Goal: Check status: Check status

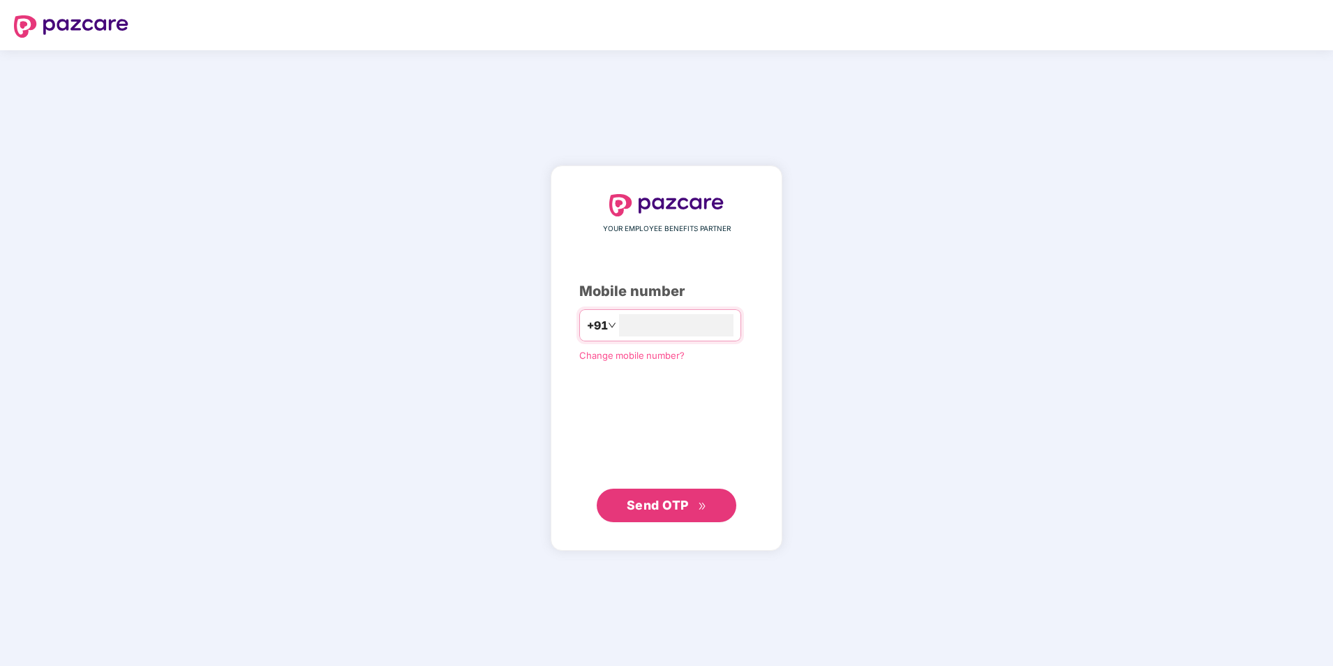
type input "**********"
click at [649, 514] on button "Send OTP" at bounding box center [667, 504] width 140 height 33
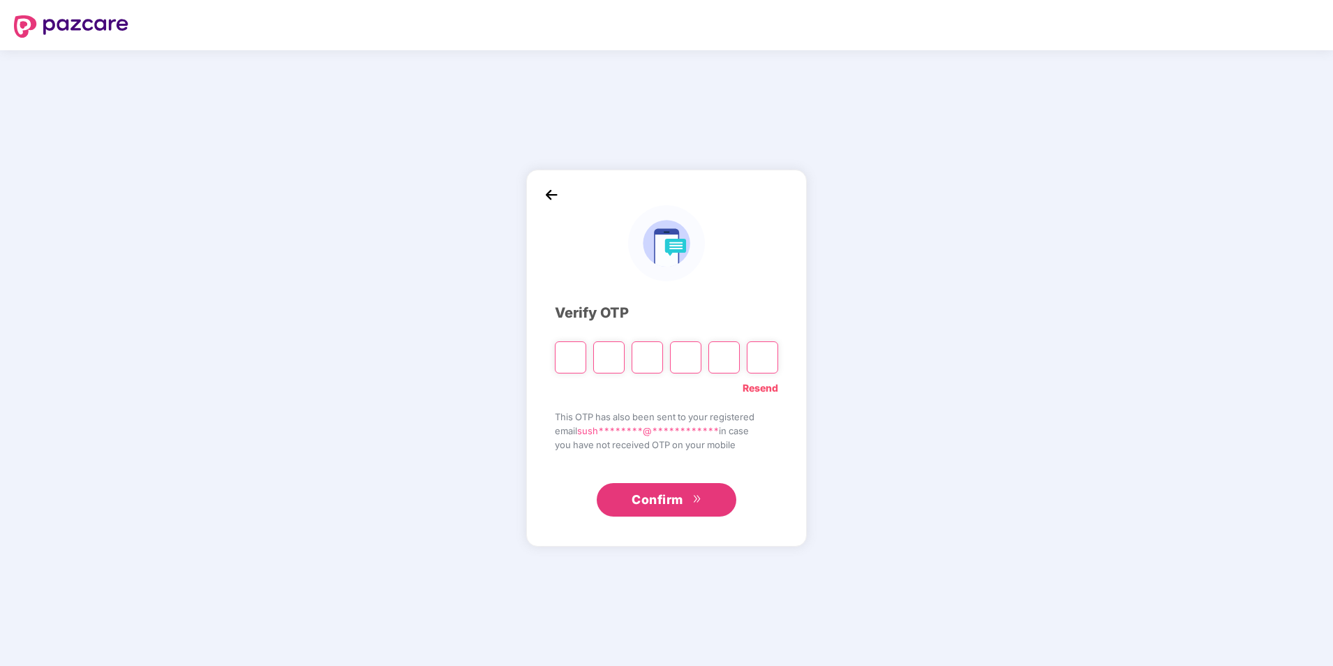
type input "*"
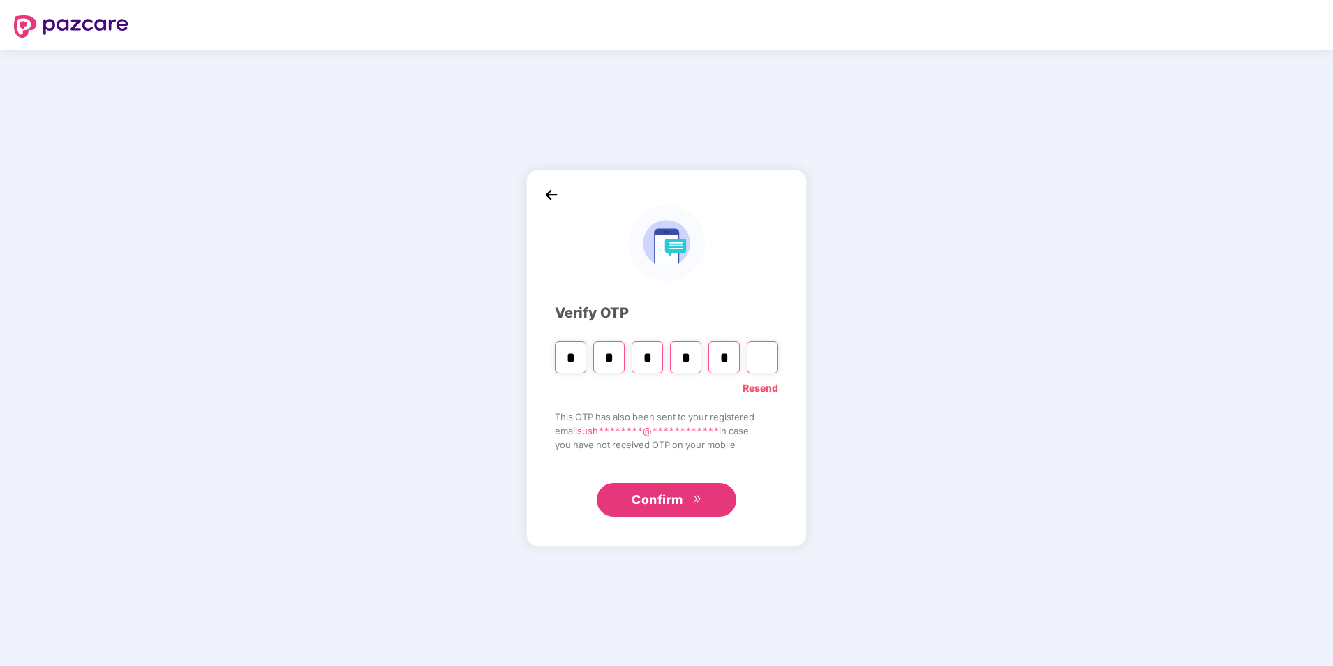
type input "*"
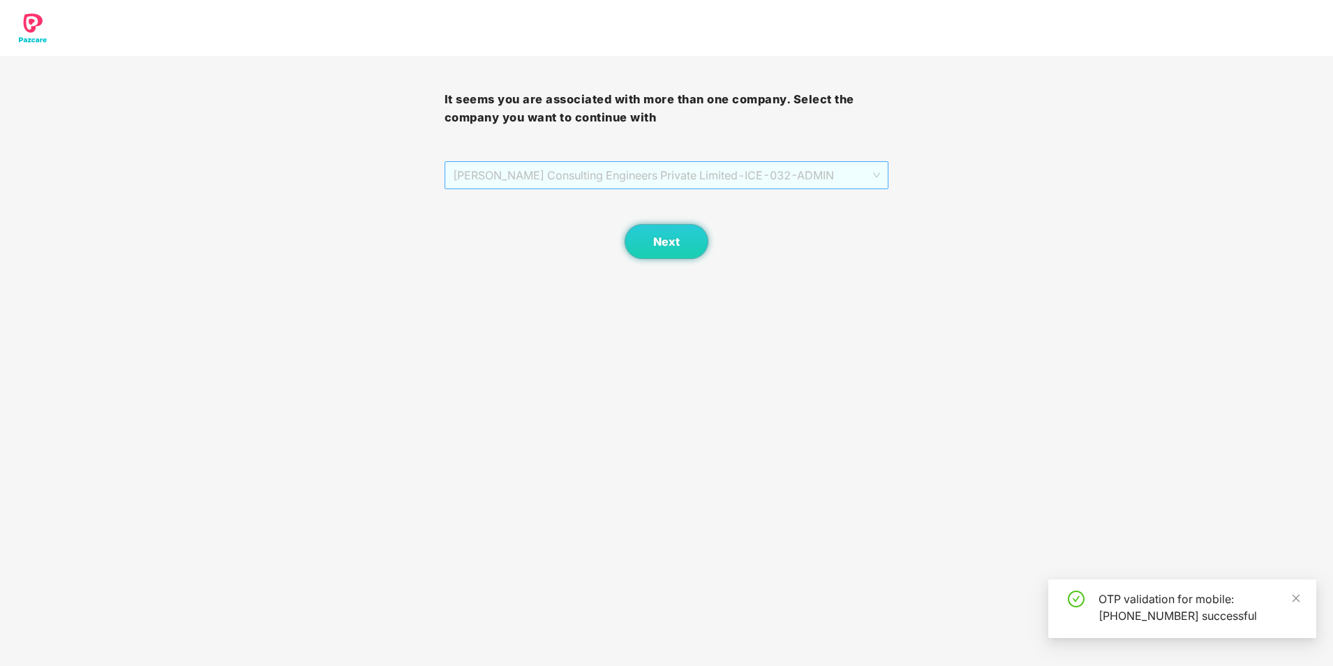
click at [617, 179] on span "[PERSON_NAME] Consulting Engineers Private Limited - ICE-032 - ADMIN" at bounding box center [667, 175] width 428 height 27
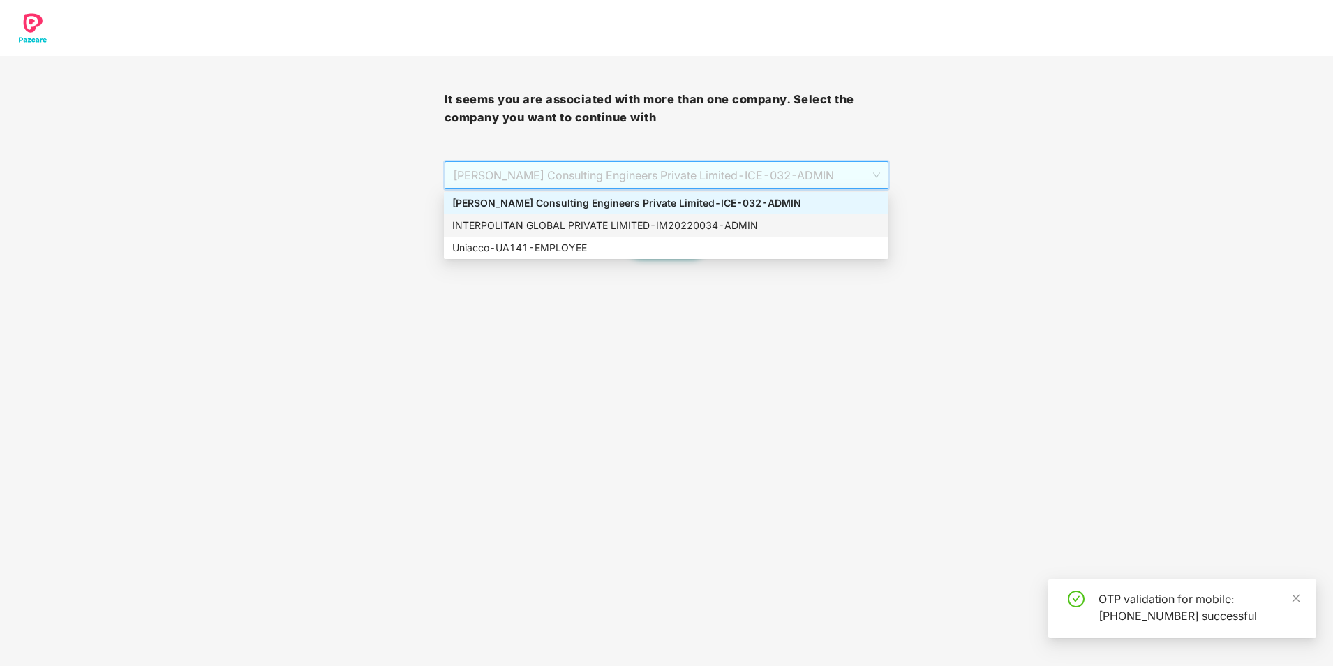
click at [588, 232] on div "INTERPOLITAN GLOBAL PRIVATE LIMITED - IM20220034 - ADMIN" at bounding box center [666, 225] width 428 height 15
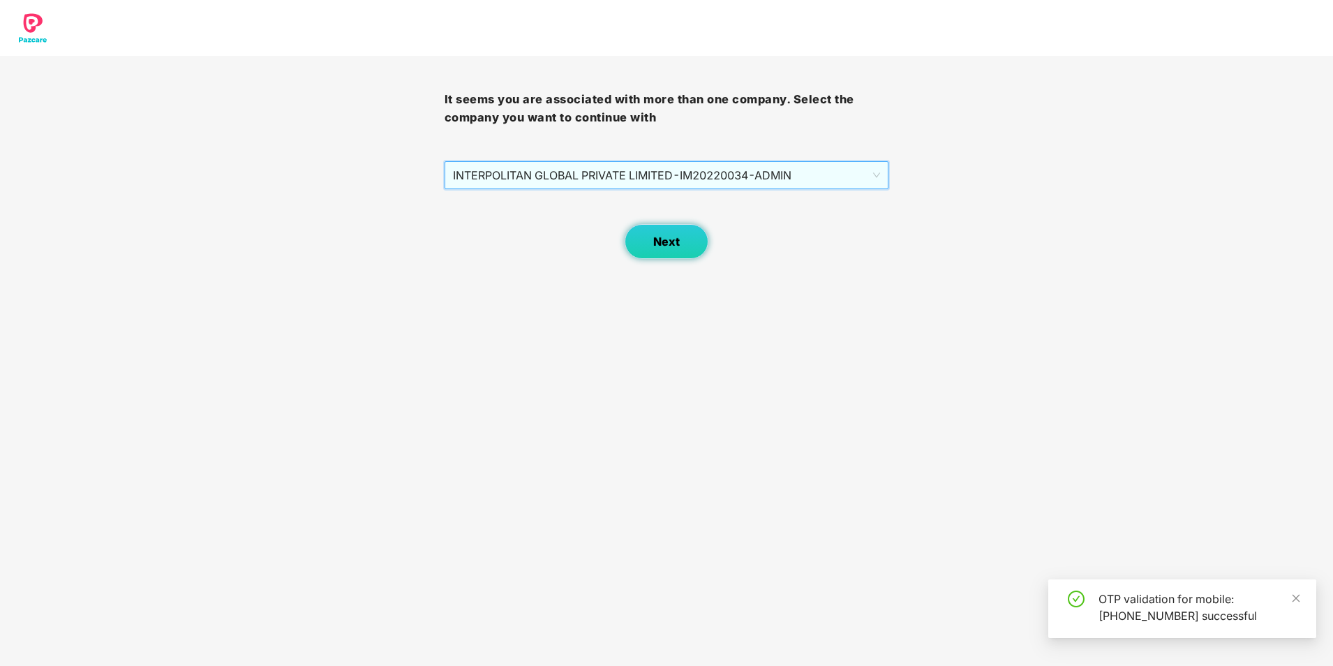
click at [675, 248] on span "Next" at bounding box center [666, 241] width 27 height 13
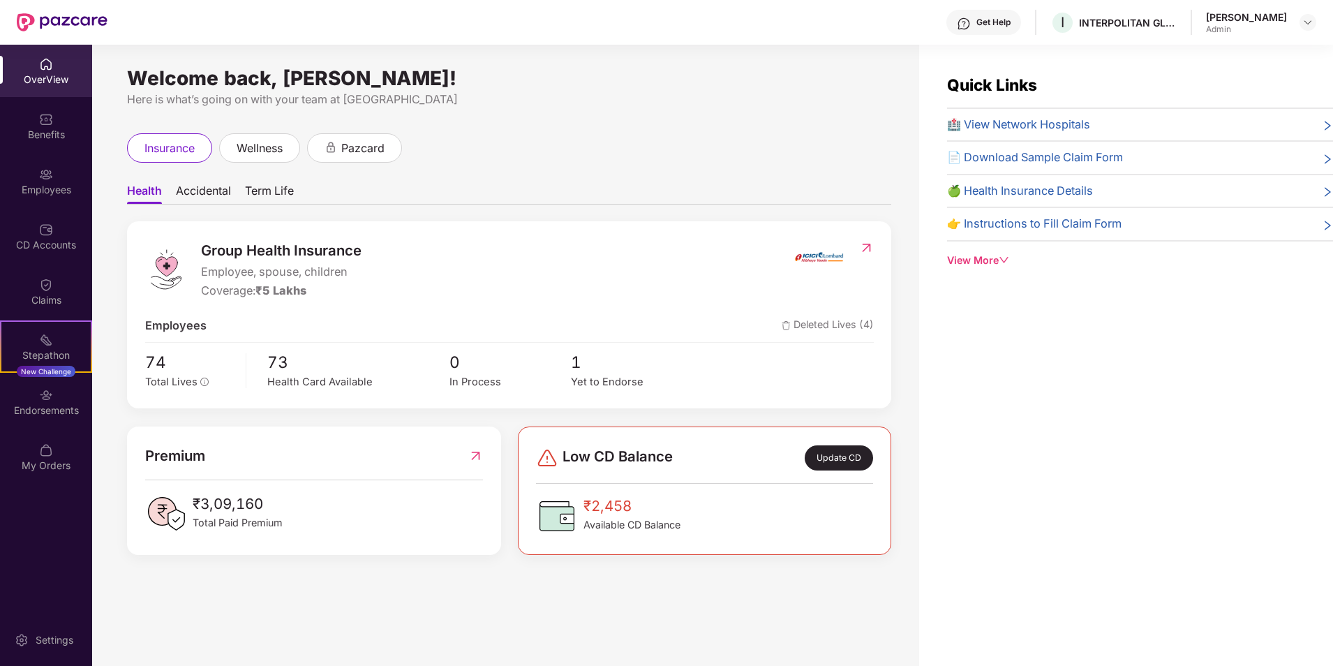
click at [209, 189] on span "Accidental" at bounding box center [203, 194] width 55 height 20
click at [266, 190] on span "Term Life" at bounding box center [270, 194] width 49 height 20
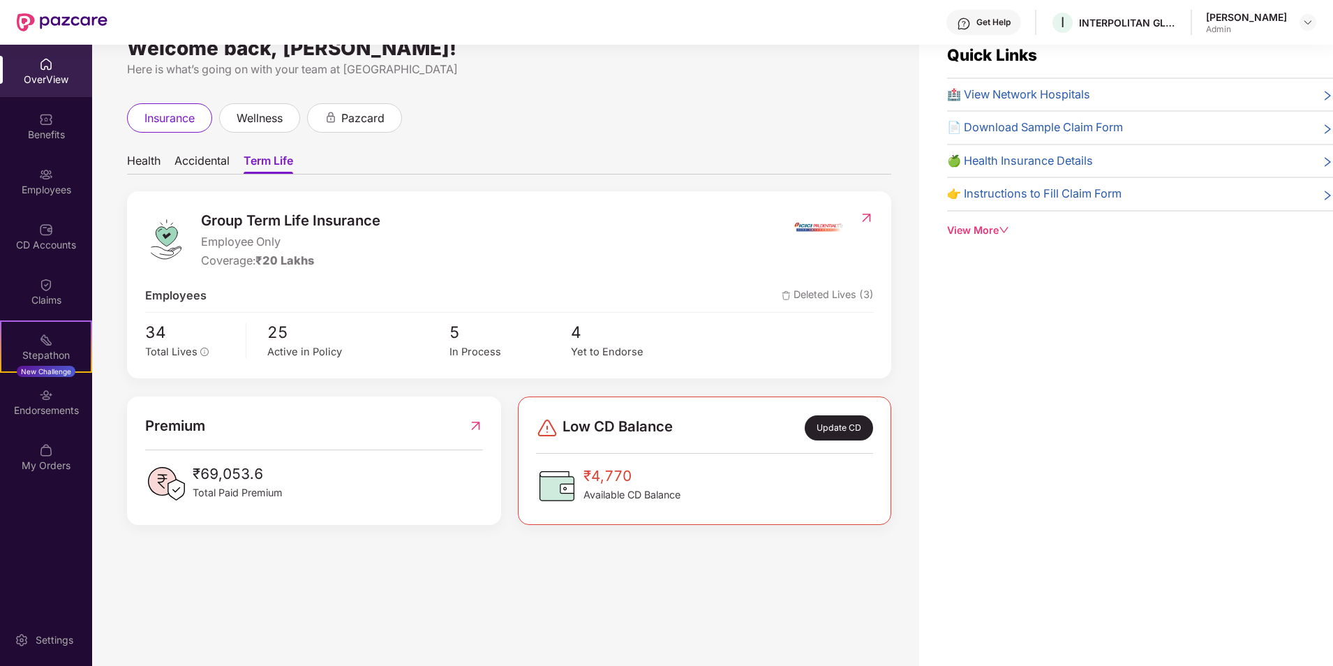
scroll to position [45, 0]
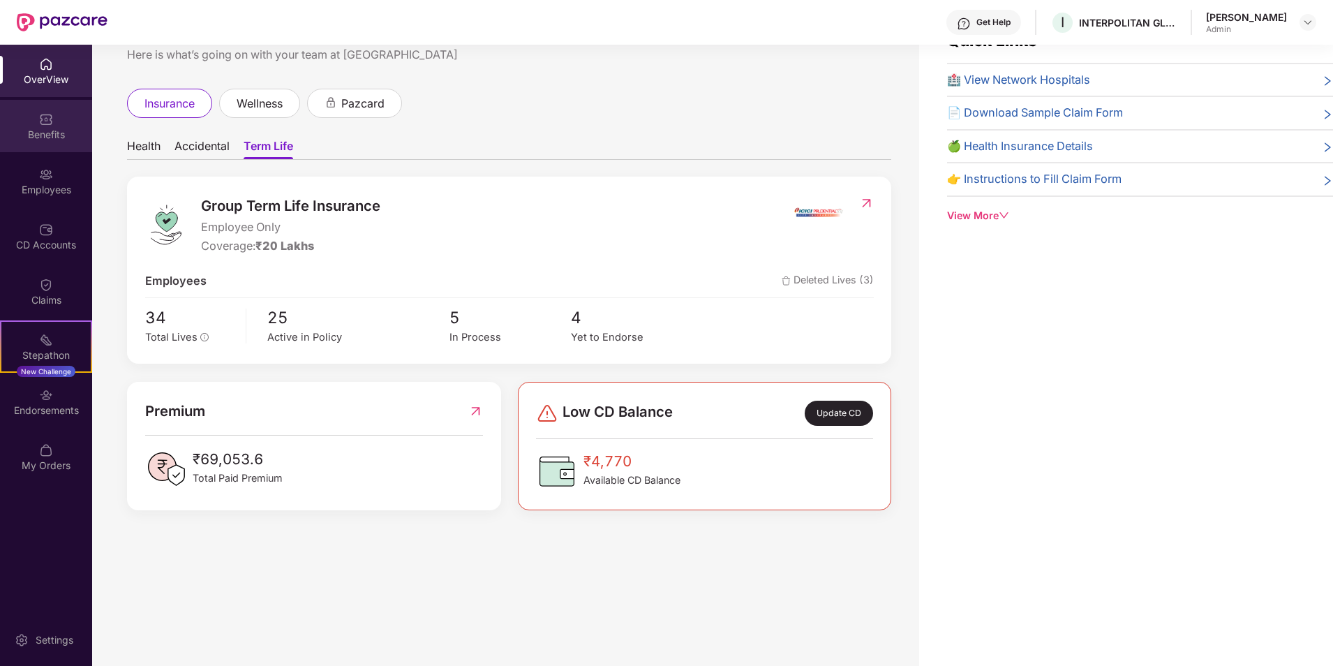
click at [31, 123] on div "Benefits" at bounding box center [46, 126] width 92 height 52
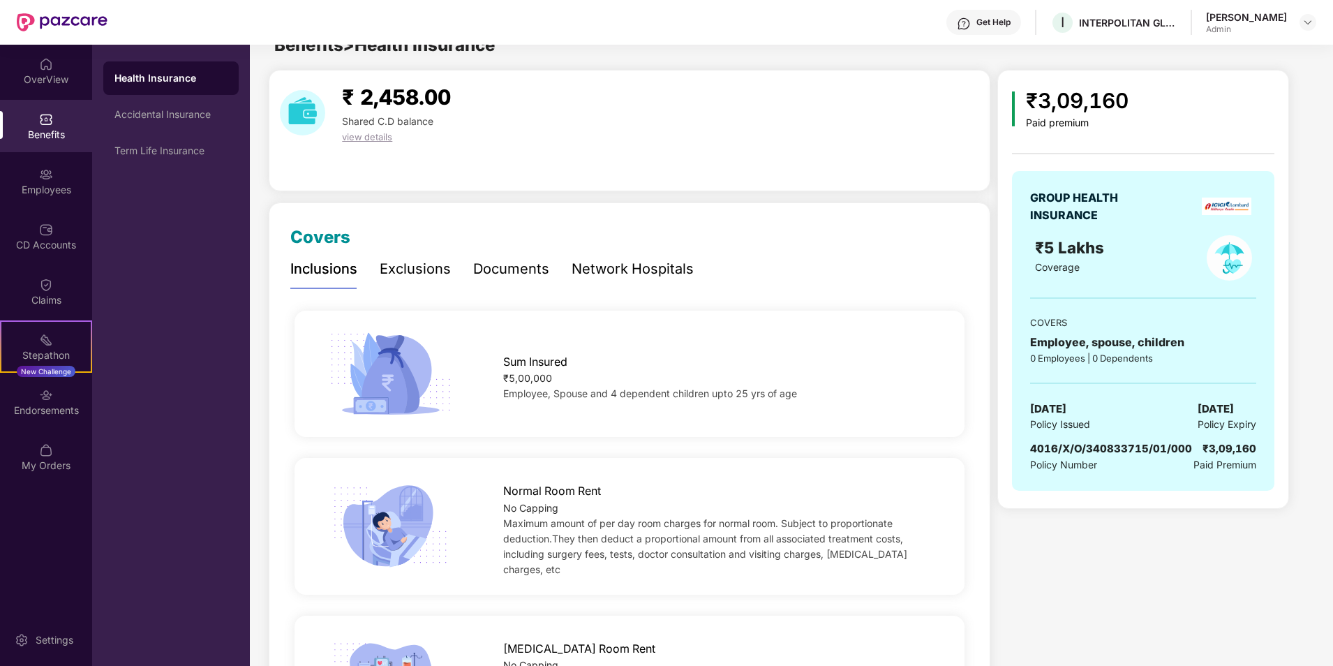
scroll to position [0, 0]
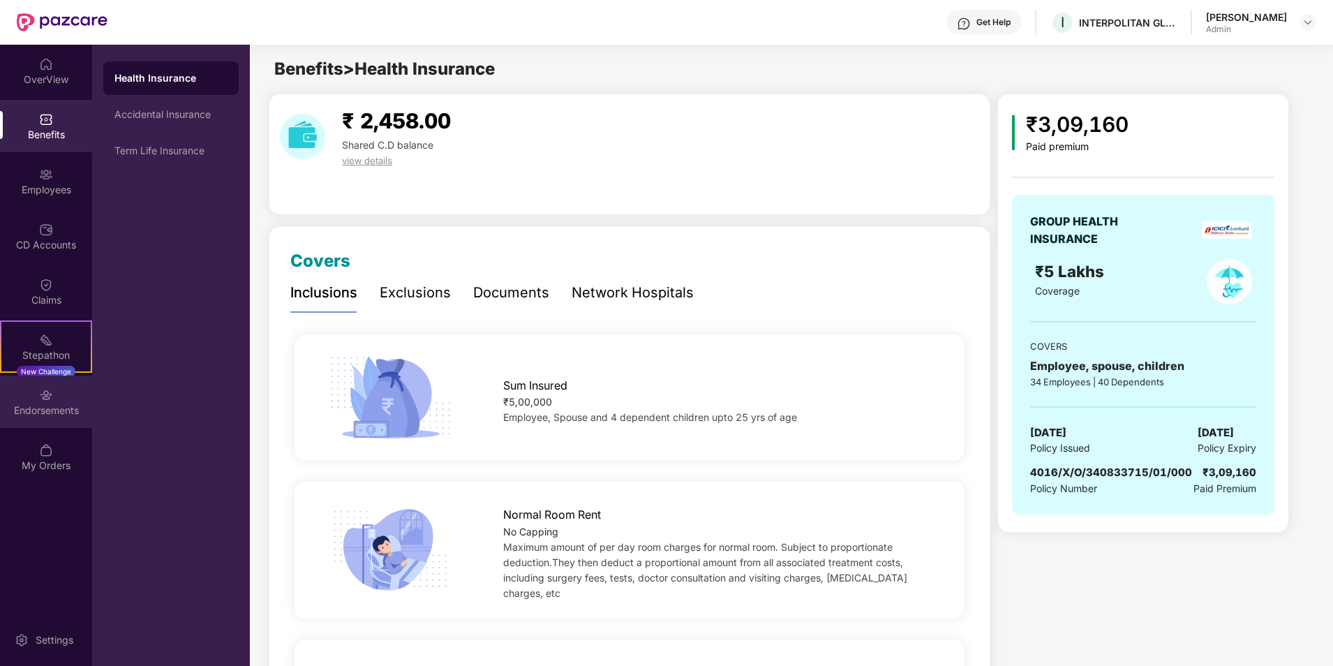
click at [47, 416] on div "Endorsements" at bounding box center [46, 410] width 92 height 14
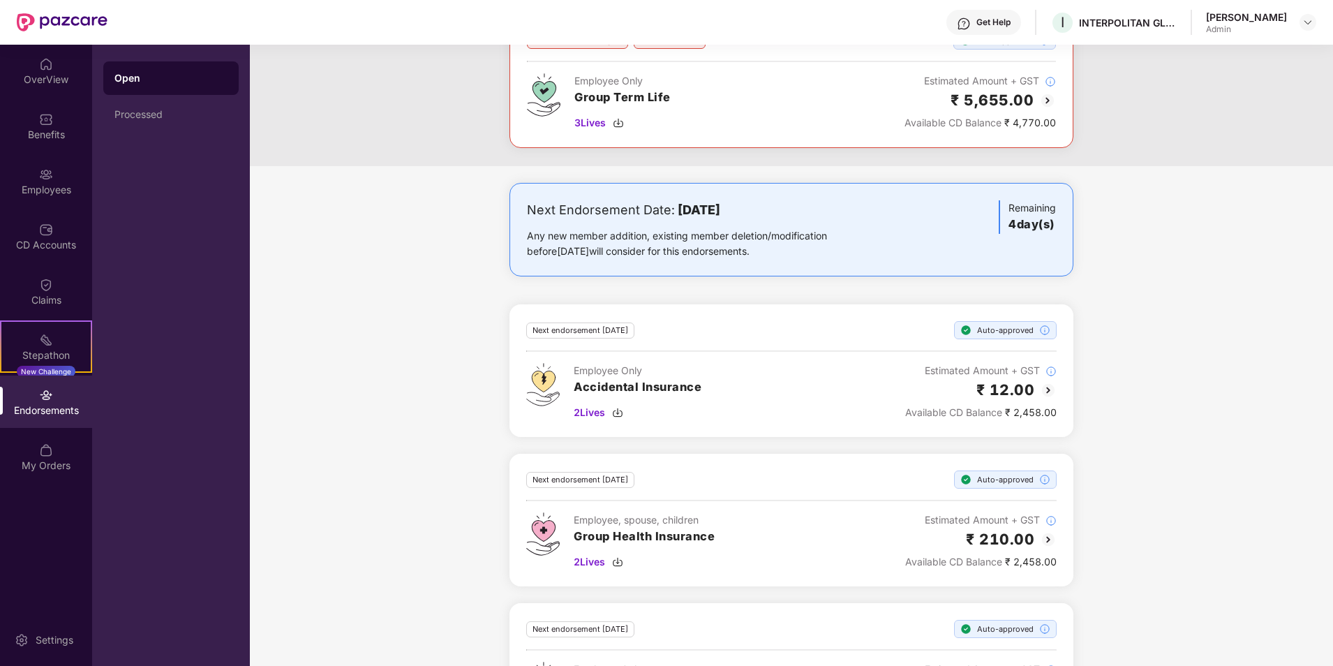
scroll to position [194, 0]
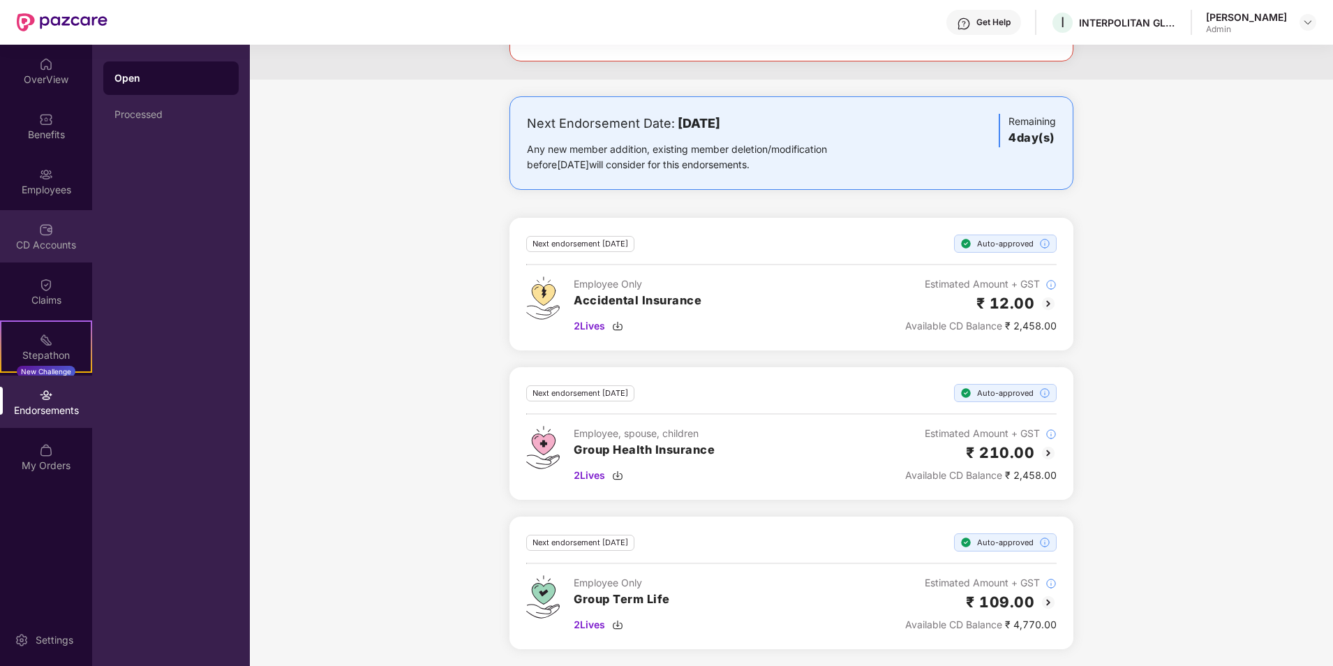
click at [19, 243] on div "CD Accounts" at bounding box center [46, 245] width 92 height 14
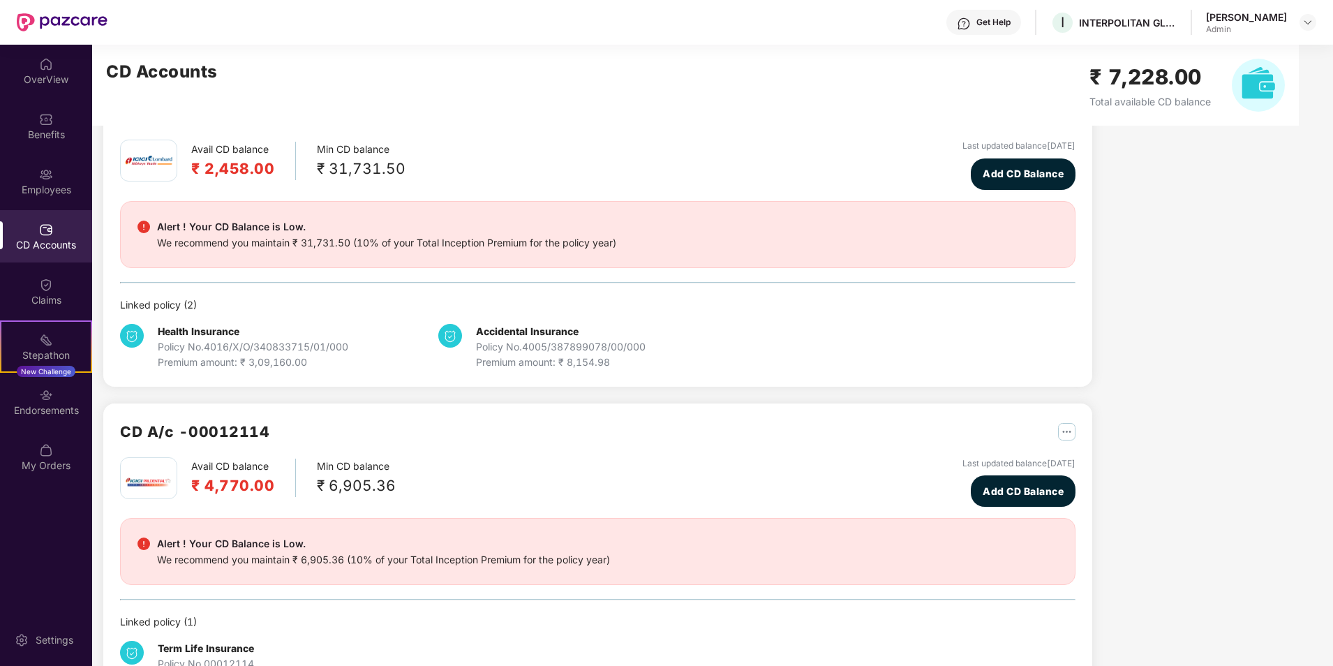
scroll to position [111, 0]
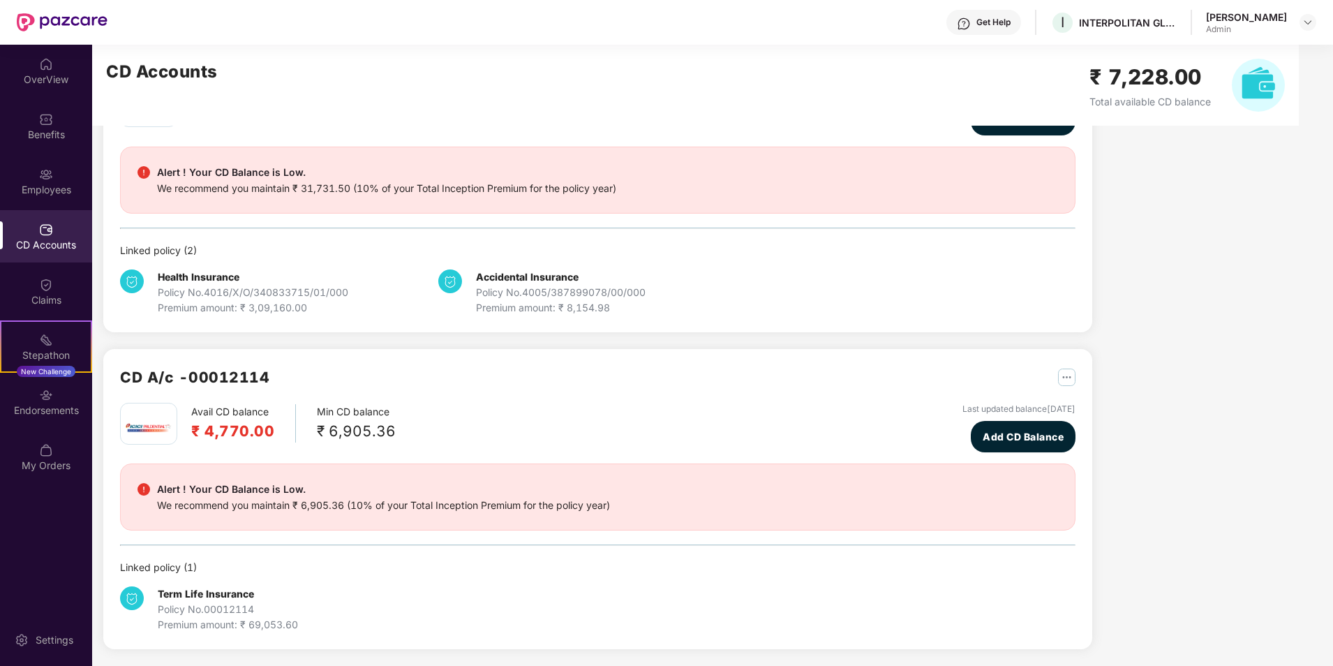
click at [1063, 377] on img "button" at bounding box center [1066, 376] width 17 height 17
click at [1077, 411] on div at bounding box center [1072, 406] width 30 height 15
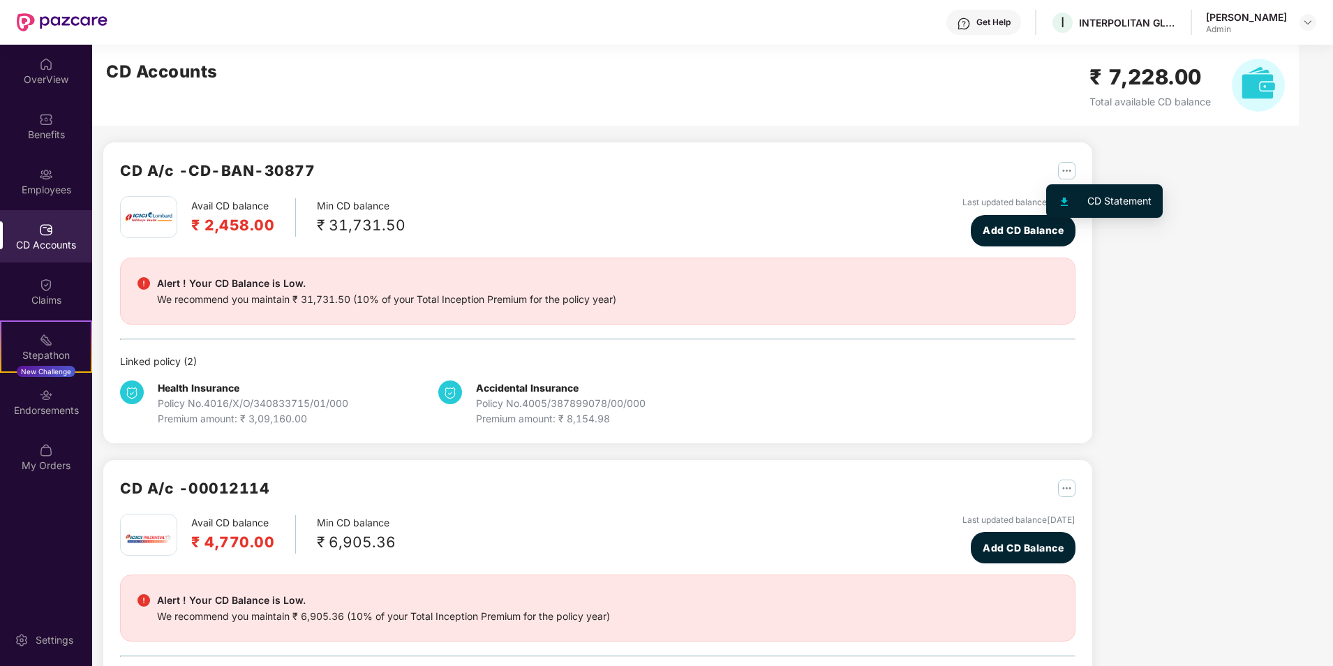
click at [1063, 170] on img "button" at bounding box center [1066, 170] width 17 height 17
click at [1065, 177] on img "button" at bounding box center [1066, 170] width 17 height 17
click at [1088, 200] on div "CD Statement" at bounding box center [1119, 200] width 64 height 15
click at [1063, 169] on img "button" at bounding box center [1066, 170] width 17 height 17
click at [1074, 215] on ul "CD Statement" at bounding box center [1104, 200] width 117 height 33
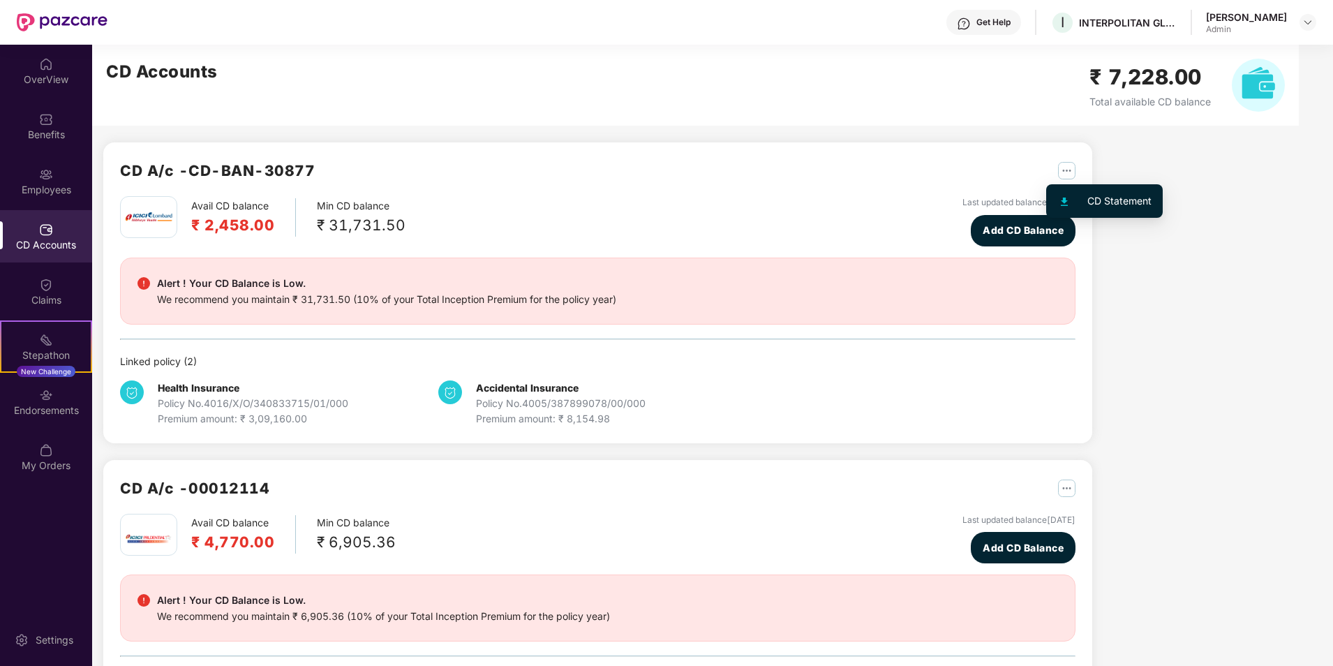
click at [1081, 200] on div at bounding box center [1072, 200] width 30 height 15
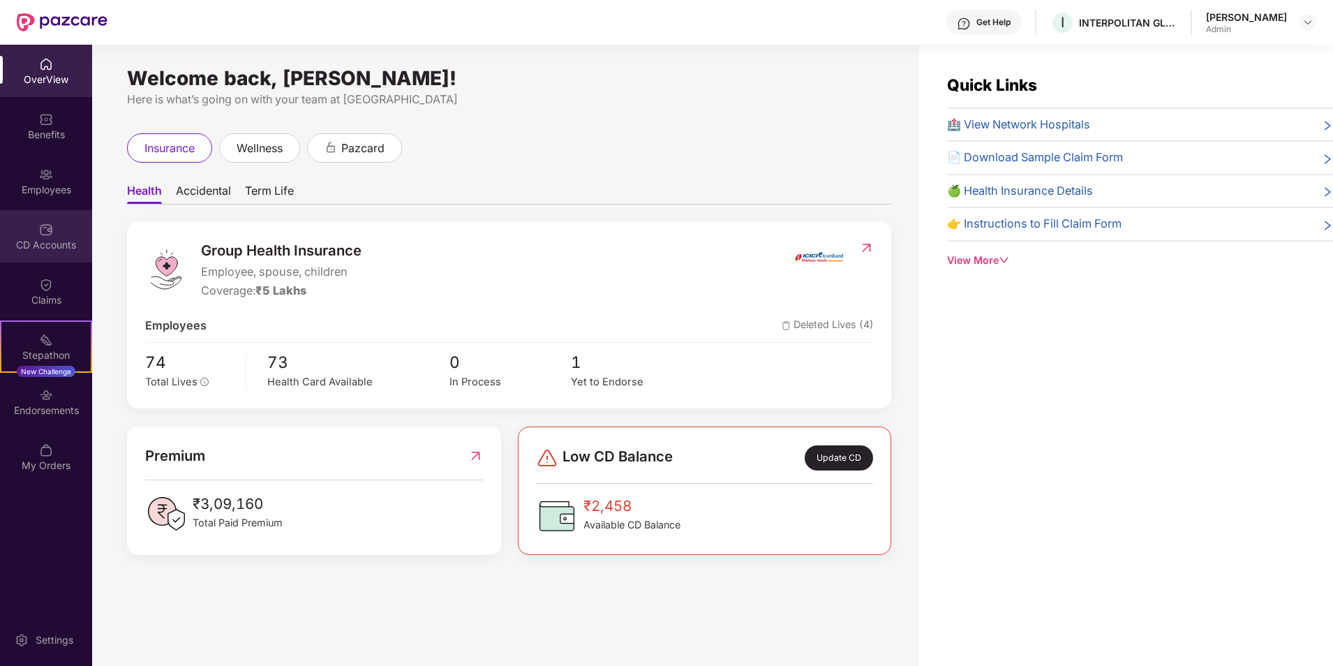
click at [36, 255] on div "CD Accounts" at bounding box center [46, 236] width 92 height 52
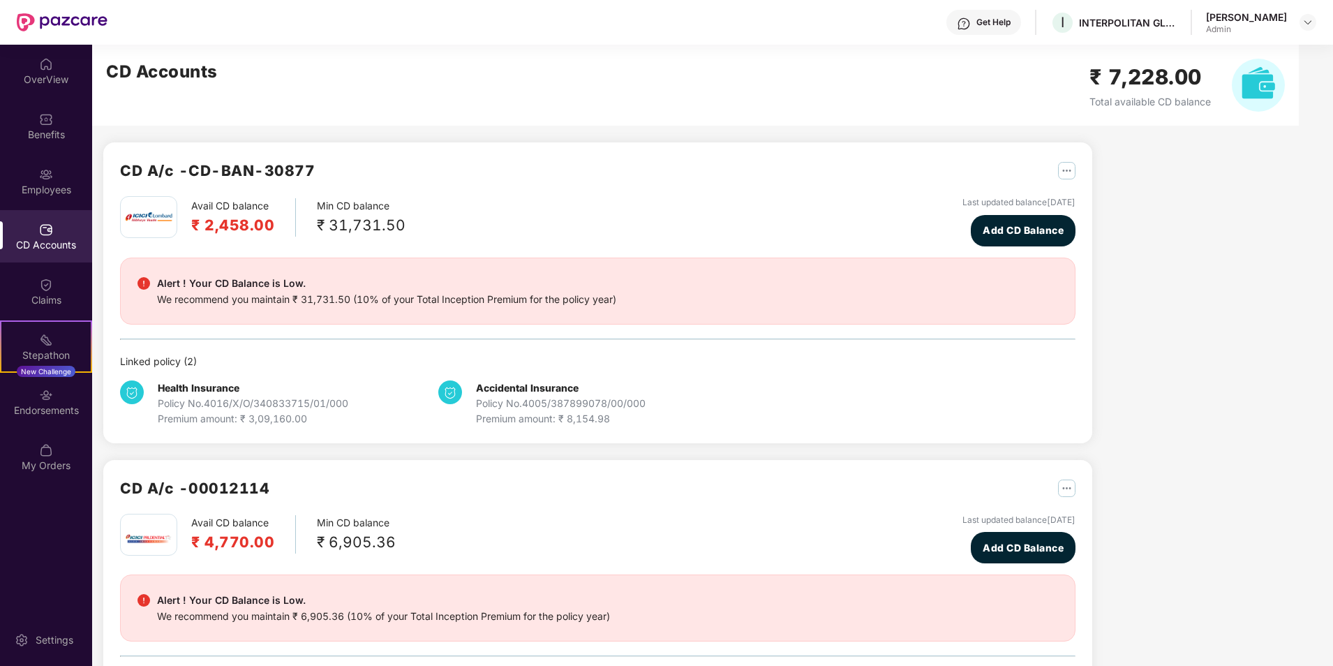
click at [1061, 172] on img "button" at bounding box center [1066, 170] width 17 height 17
click at [1072, 198] on div at bounding box center [1072, 200] width 30 height 15
